Goal: Register for event/course

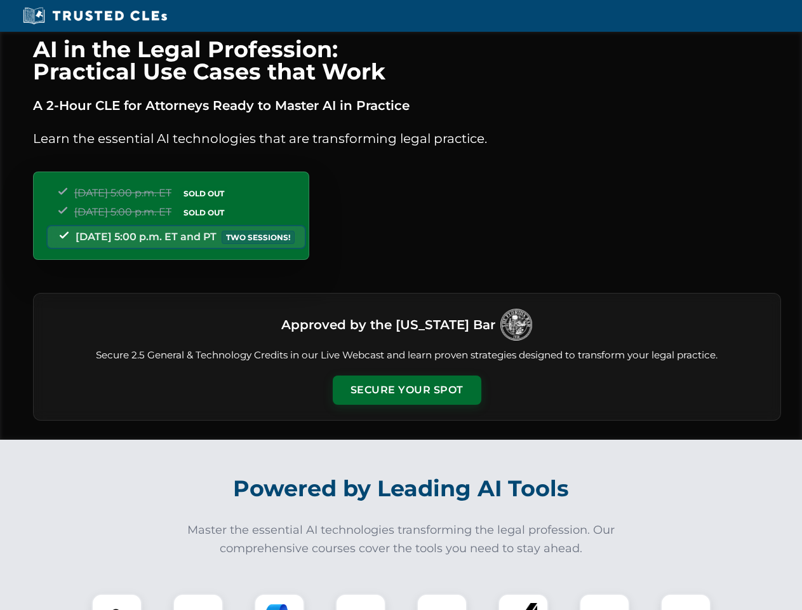
click at [407, 390] on button "Secure Your Spot" at bounding box center [407, 389] width 149 height 29
click at [117, 602] on img at bounding box center [116, 618] width 37 height 37
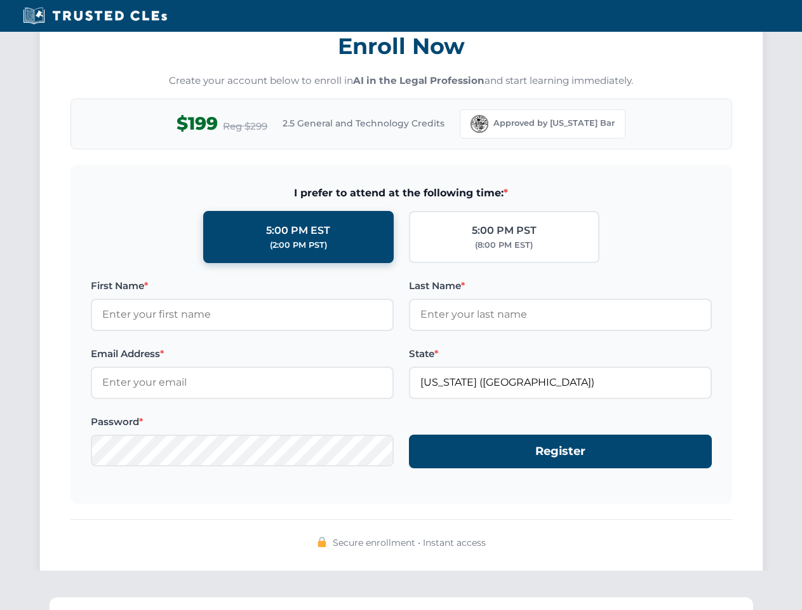
scroll to position [1247, 0]
